Goal: Find specific page/section: Find specific page/section

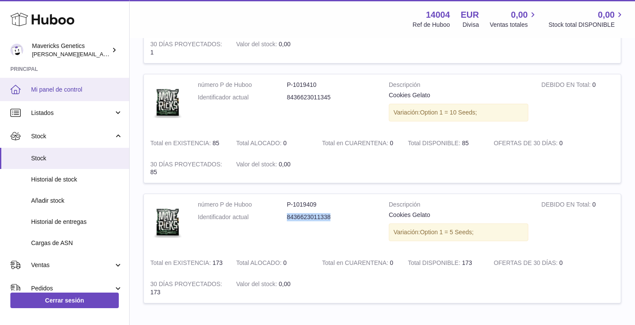
click at [64, 86] on span "Mi panel de control" at bounding box center [77, 90] width 92 height 8
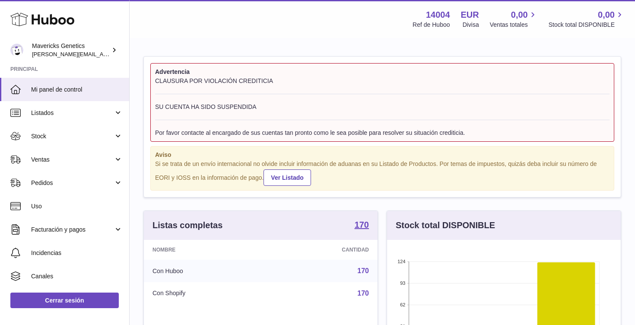
scroll to position [135, 234]
click at [67, 134] on span "Stock" at bounding box center [72, 136] width 82 height 8
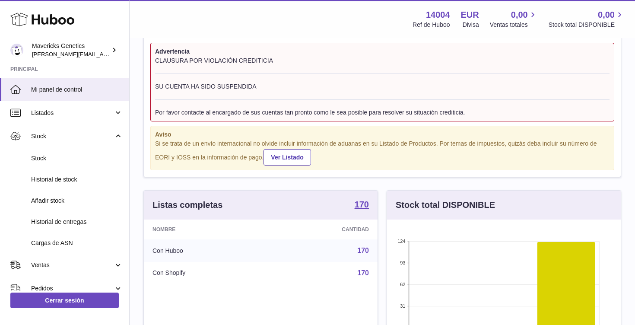
scroll to position [0, 0]
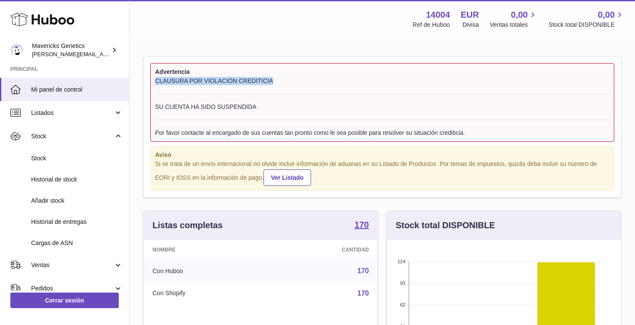
drag, startPoint x: 153, startPoint y: 83, endPoint x: 288, endPoint y: 84, distance: 135.2
click at [288, 84] on div "Advertencia CLAUSURA POR VIOLACIÓN CREDITICIA SU CUENTA HA SIDO SUSPENDIDA Por …" at bounding box center [382, 102] width 464 height 79
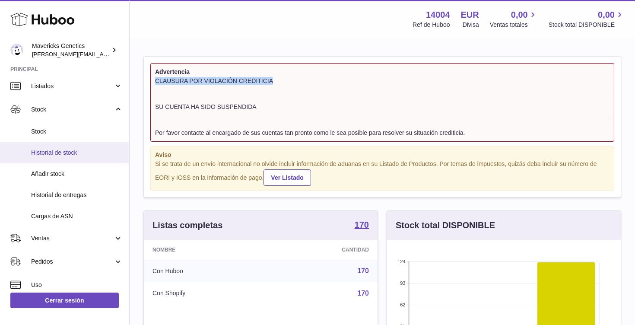
scroll to position [28, 0]
click at [64, 151] on span "Historial de stock" at bounding box center [77, 152] width 92 height 8
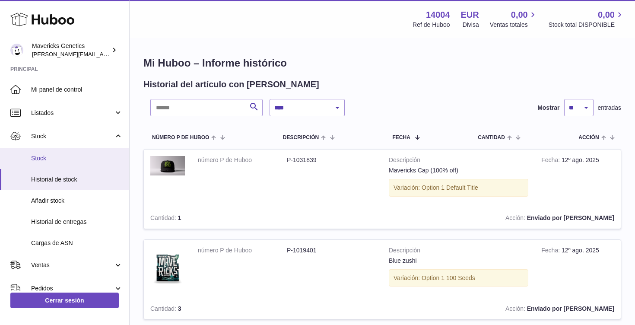
click at [51, 161] on span "Stock" at bounding box center [77, 158] width 92 height 8
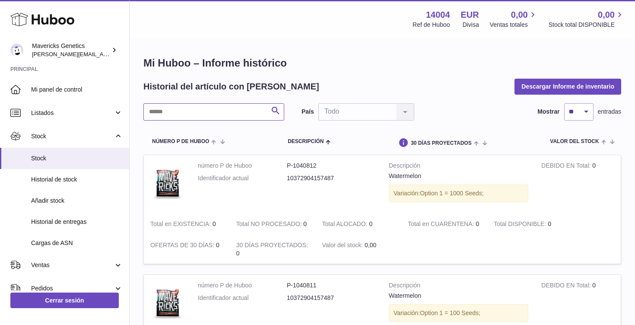
click at [175, 111] on input "text" at bounding box center [213, 111] width 141 height 17
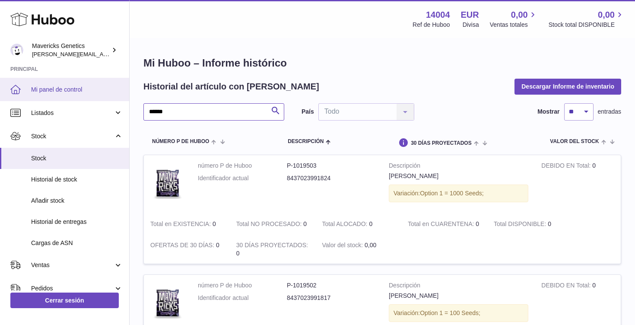
type input "******"
click at [45, 92] on span "Mi panel de control" at bounding box center [77, 90] width 92 height 8
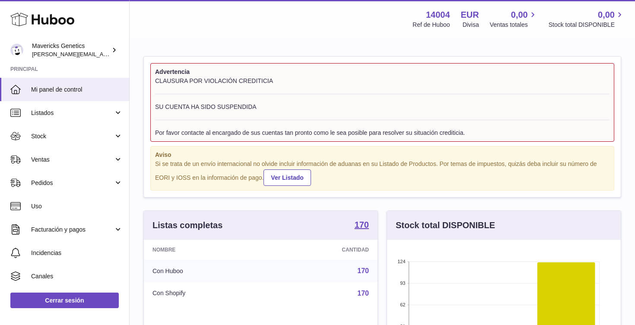
scroll to position [135, 234]
